Goal: Find specific page/section: Find specific page/section

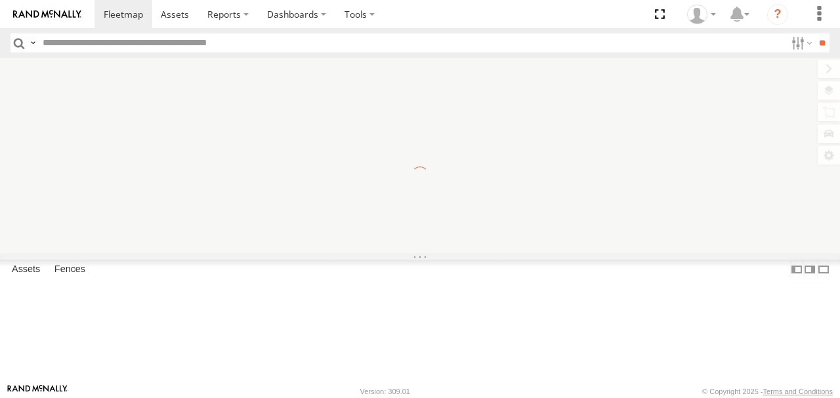
click at [0, 0] on span "Basemaps" at bounding box center [0, 0] width 0 height 0
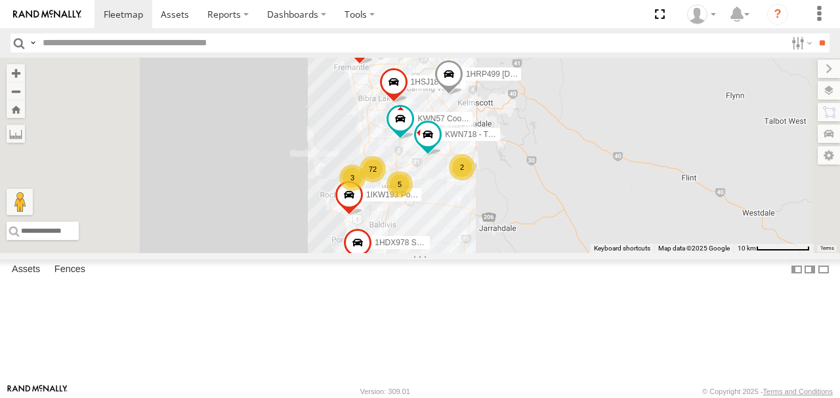
click at [0, 0] on span "Satellite + Roadmap" at bounding box center [0, 0] width 0 height 0
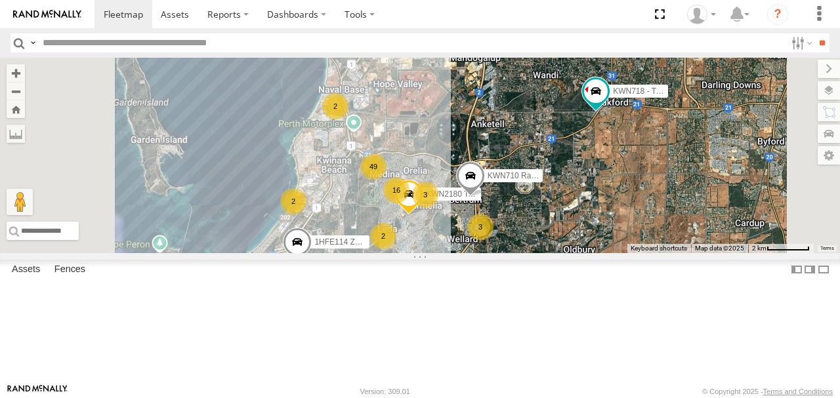
drag, startPoint x: 523, startPoint y: 249, endPoint x: 550, endPoint y: 160, distance: 93.4
click at [550, 160] on div "1I0C646 Manager Planning 1HRP499 [DOMAIN_NAME] 1HSJ189 [DOMAIN_NAME] KWN57 Coor…" at bounding box center [420, 156] width 840 height 196
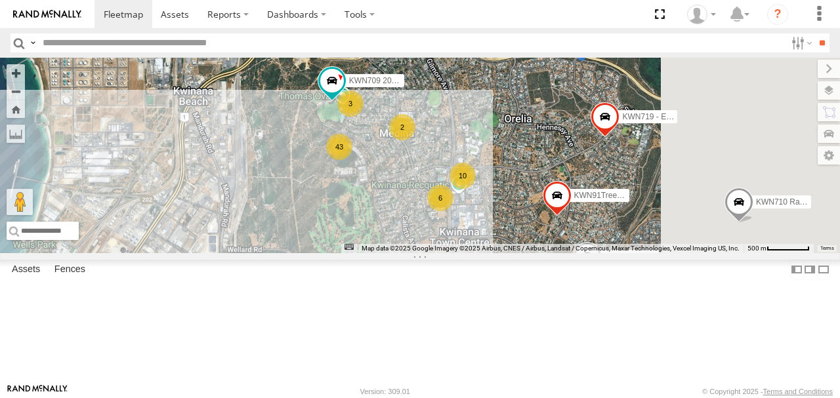
drag, startPoint x: 554, startPoint y: 188, endPoint x: 489, endPoint y: 193, distance: 65.1
click at [489, 193] on div "1I0C646 Manager Planning 1HRP499 [DOMAIN_NAME] 1HSJ189 [DOMAIN_NAME] KWN57 Coor…" at bounding box center [420, 156] width 840 height 196
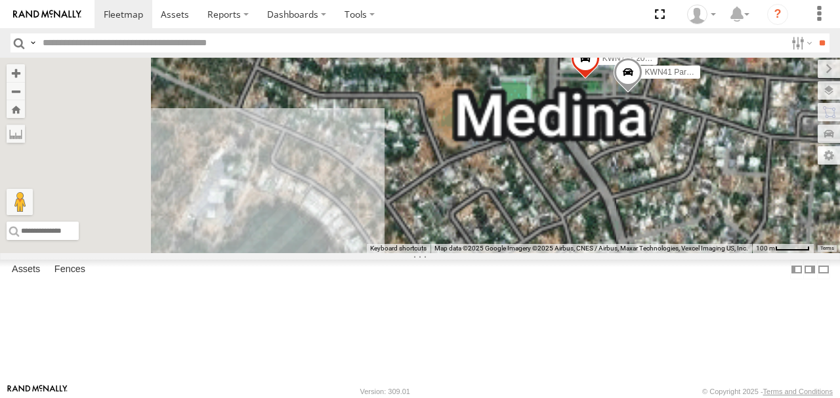
drag, startPoint x: 505, startPoint y: 244, endPoint x: 541, endPoint y: 100, distance: 148.8
click at [541, 100] on div "1I0C646 Manager Planning 1HRP499 [DOMAIN_NAME] 1HSJ189 [DOMAIN_NAME] KWN57 Coor…" at bounding box center [420, 156] width 840 height 196
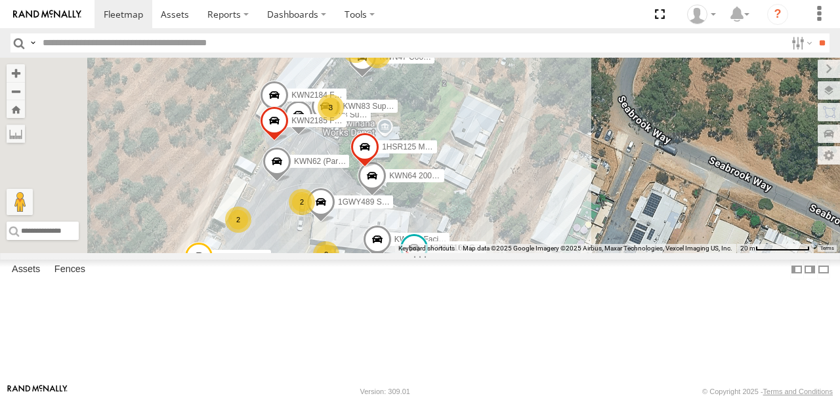
drag, startPoint x: 529, startPoint y: 173, endPoint x: 614, endPoint y: 165, distance: 85.7
click at [614, 165] on div "1I0C646 Manager Planning 1HRP499 [DOMAIN_NAME] 1HSJ189 [DOMAIN_NAME] KWN57 Coor…" at bounding box center [420, 156] width 840 height 196
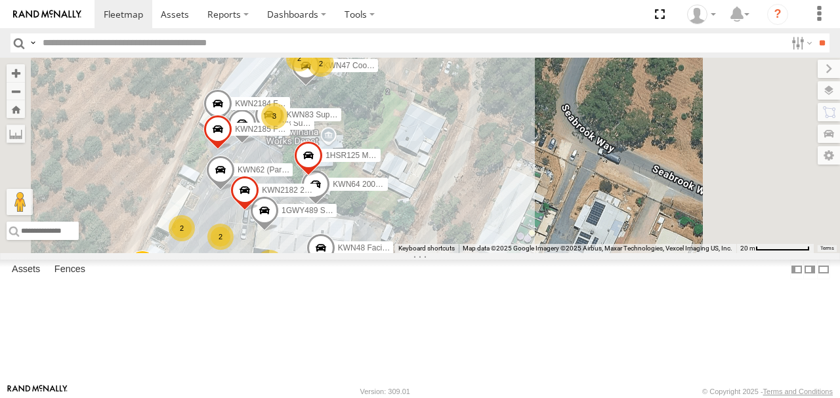
click at [225, 47] on input "text" at bounding box center [411, 42] width 748 height 19
click at [814, 33] on input "**" at bounding box center [821, 42] width 15 height 19
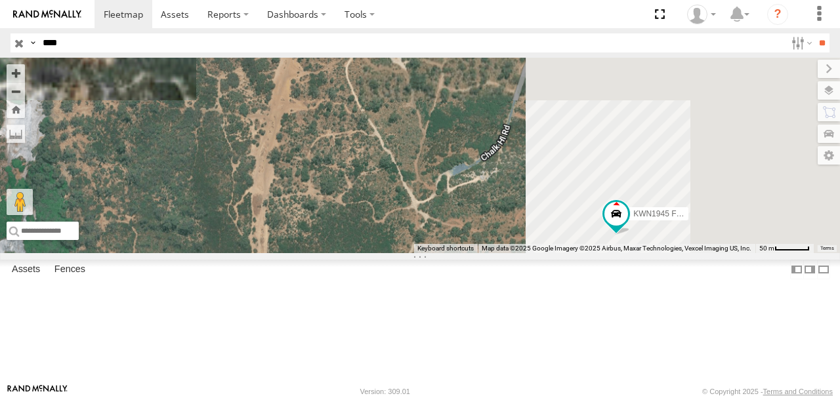
drag, startPoint x: 524, startPoint y: 209, endPoint x: 315, endPoint y: 190, distance: 209.5
click at [308, 193] on main "To navigate the map with touch gestures double-tap and hold your finger on the …" at bounding box center [420, 221] width 840 height 326
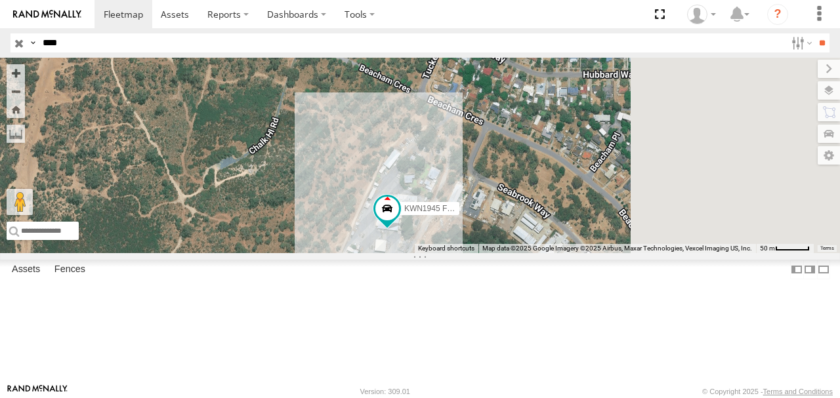
drag, startPoint x: 572, startPoint y: 197, endPoint x: 368, endPoint y: 192, distance: 204.1
click at [363, 194] on div "KWN1945 Flocon" at bounding box center [420, 156] width 840 height 196
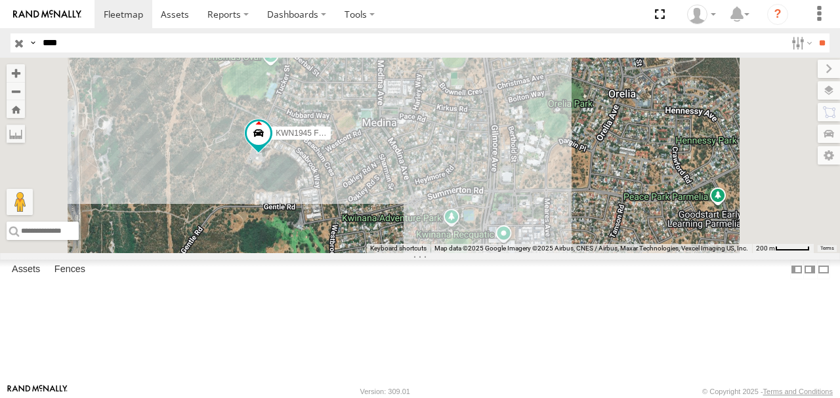
drag, startPoint x: 52, startPoint y: 45, endPoint x: 28, endPoint y: 47, distance: 23.7
click at [28, 47] on div "Search Query Asset ID Asset Label Registration Manufacturer Model VIN Job ID Dr…" at bounding box center [412, 42] width 804 height 19
type input "***"
click at [814, 33] on input "**" at bounding box center [821, 42] width 15 height 19
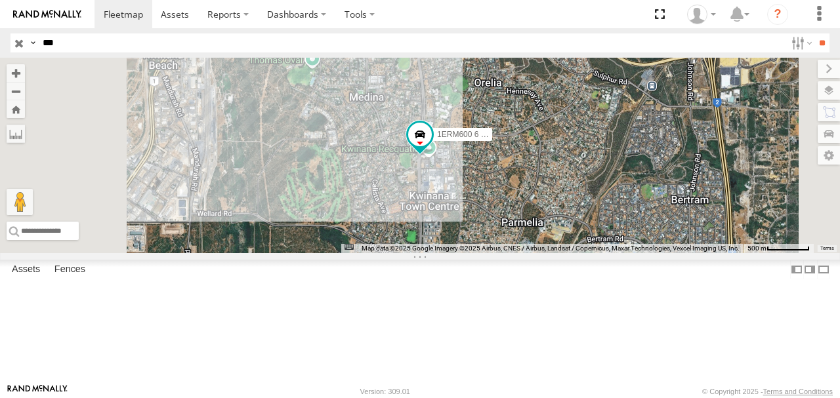
click at [0, 0] on div "1ERM600 6 [PERSON_NAME]" at bounding box center [0, 0] width 0 height 0
